Goal: Task Accomplishment & Management: Use online tool/utility

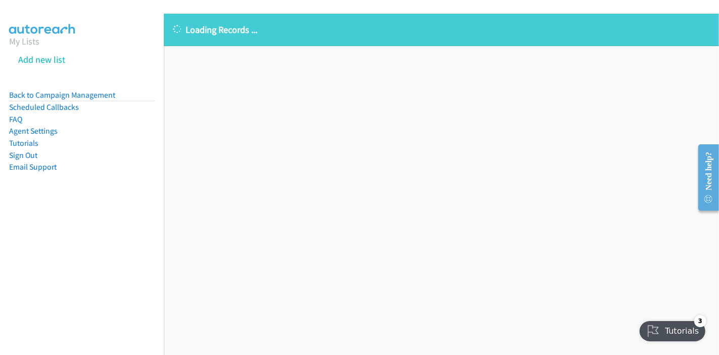
click at [486, 96] on div "Loading Records ... Sorry, something went wrong please try again." at bounding box center [442, 184] width 556 height 341
click at [379, 127] on div "Loading Records ... Sorry, something went wrong please try again." at bounding box center [442, 184] width 556 height 341
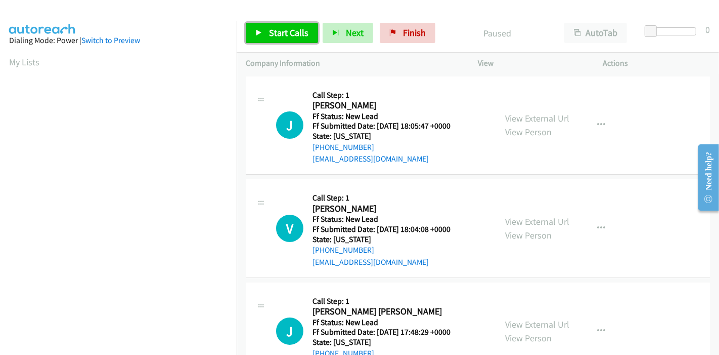
click at [293, 29] on span "Start Calls" at bounding box center [288, 33] width 39 height 12
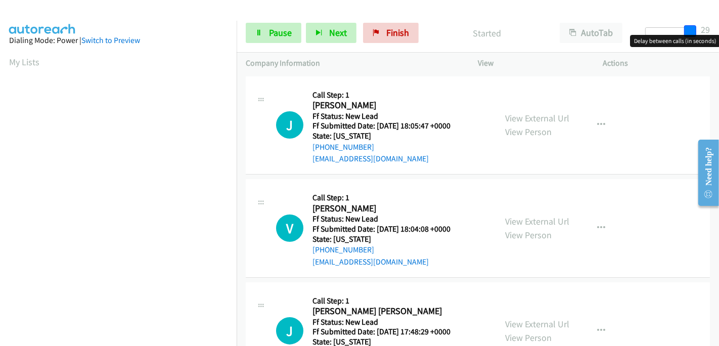
drag, startPoint x: 650, startPoint y: 25, endPoint x: 694, endPoint y: 25, distance: 44.0
click at [694, 25] on span at bounding box center [691, 31] width 12 height 12
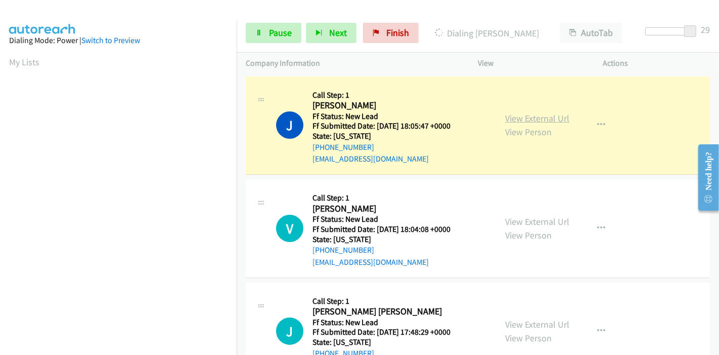
click at [540, 120] on link "View External Url" at bounding box center [537, 118] width 64 height 12
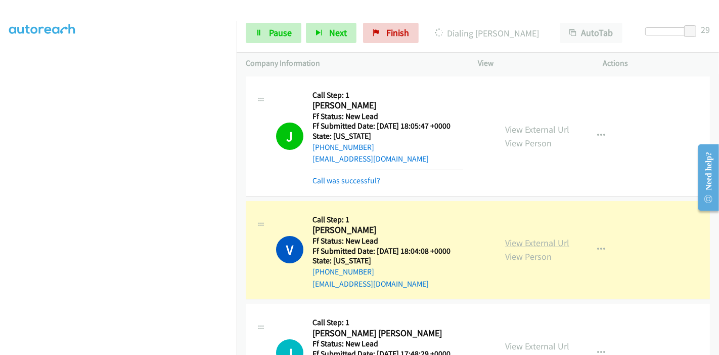
scroll to position [157, 0]
click at [557, 245] on link "View External Url" at bounding box center [537, 243] width 64 height 12
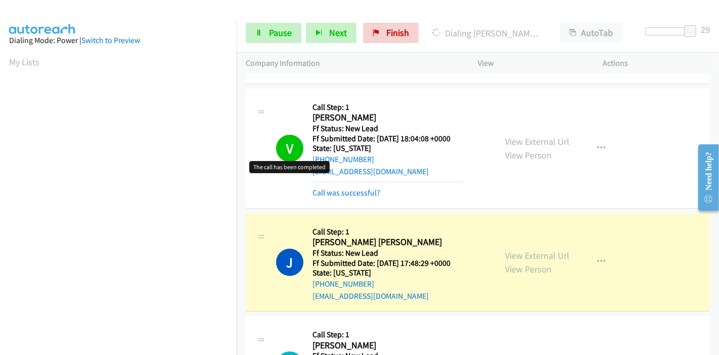
scroll to position [214, 0]
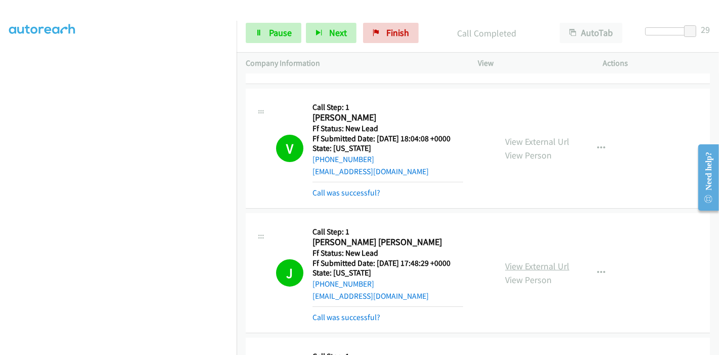
click at [505, 267] on link "View External Url" at bounding box center [537, 266] width 64 height 12
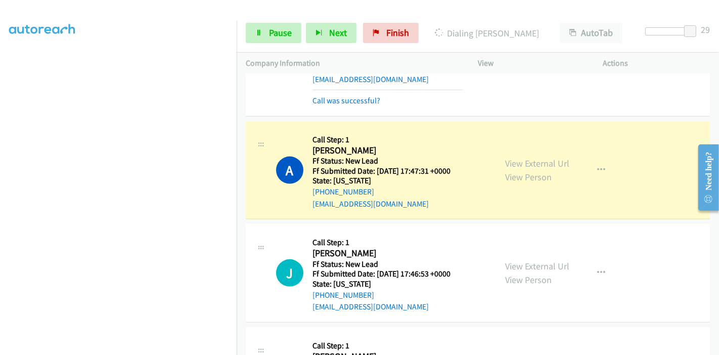
scroll to position [337, 0]
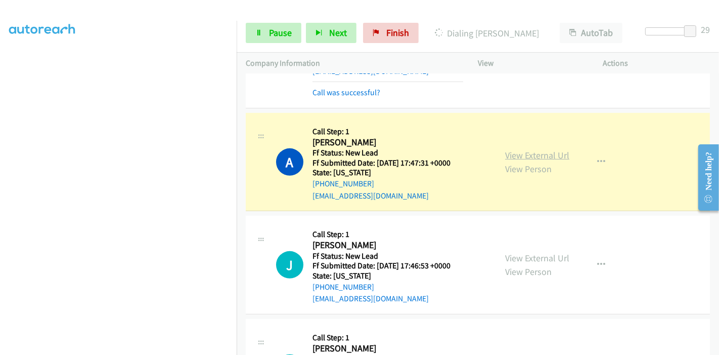
click at [506, 154] on link "View External Url" at bounding box center [537, 155] width 64 height 12
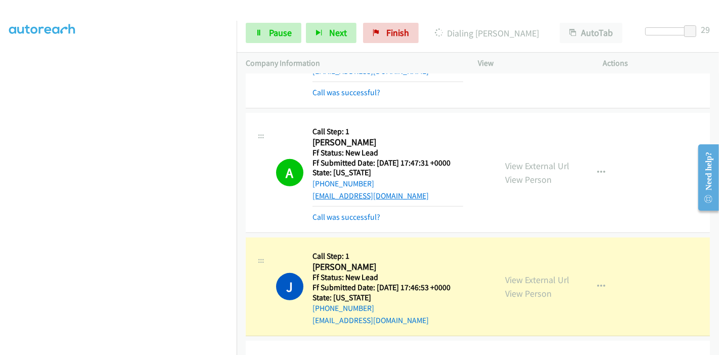
scroll to position [435, 0]
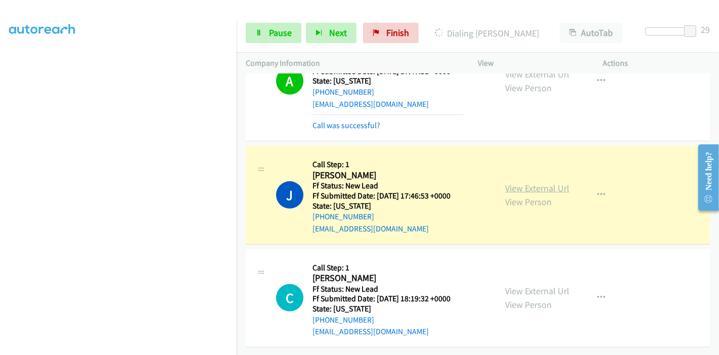
click at [526, 182] on link "View External Url" at bounding box center [537, 188] width 64 height 12
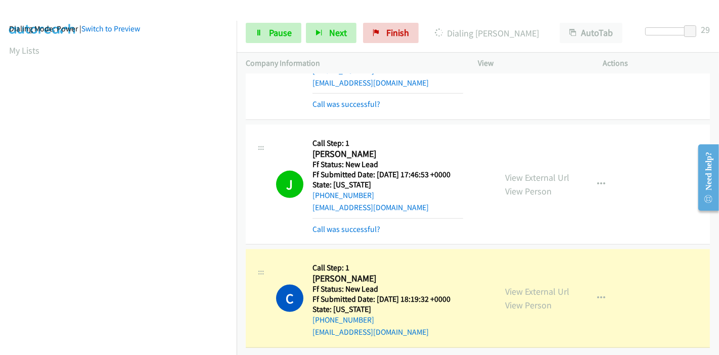
scroll to position [214, 0]
click at [505, 285] on link "View External Url" at bounding box center [537, 291] width 64 height 12
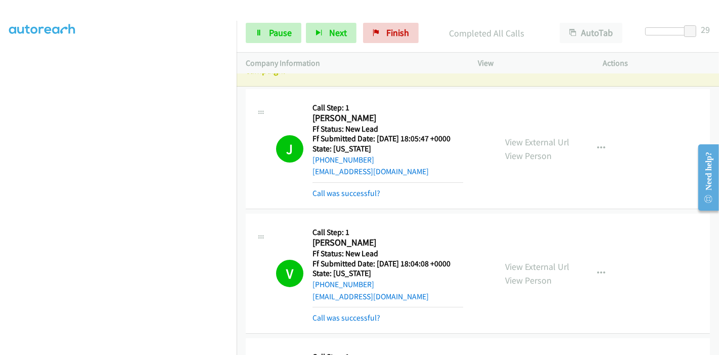
scroll to position [0, 0]
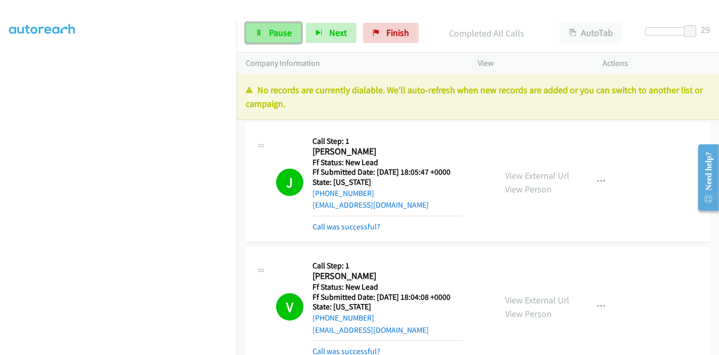
click at [273, 25] on link "Pause" at bounding box center [274, 33] width 56 height 20
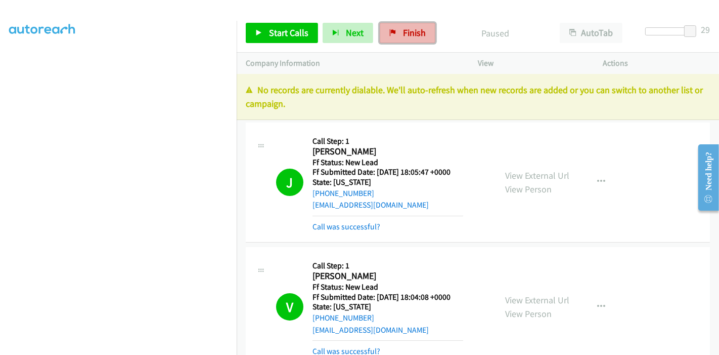
click at [399, 38] on link "Finish" at bounding box center [408, 33] width 56 height 20
